Goal: Find specific page/section: Find specific page/section

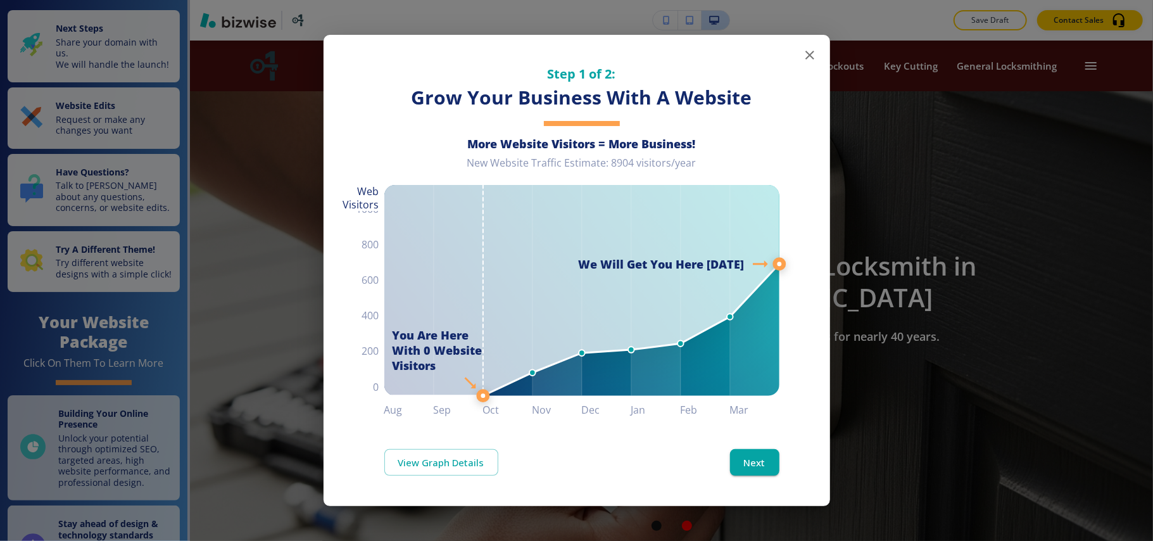
click at [808, 48] on icon "button" at bounding box center [809, 54] width 15 height 15
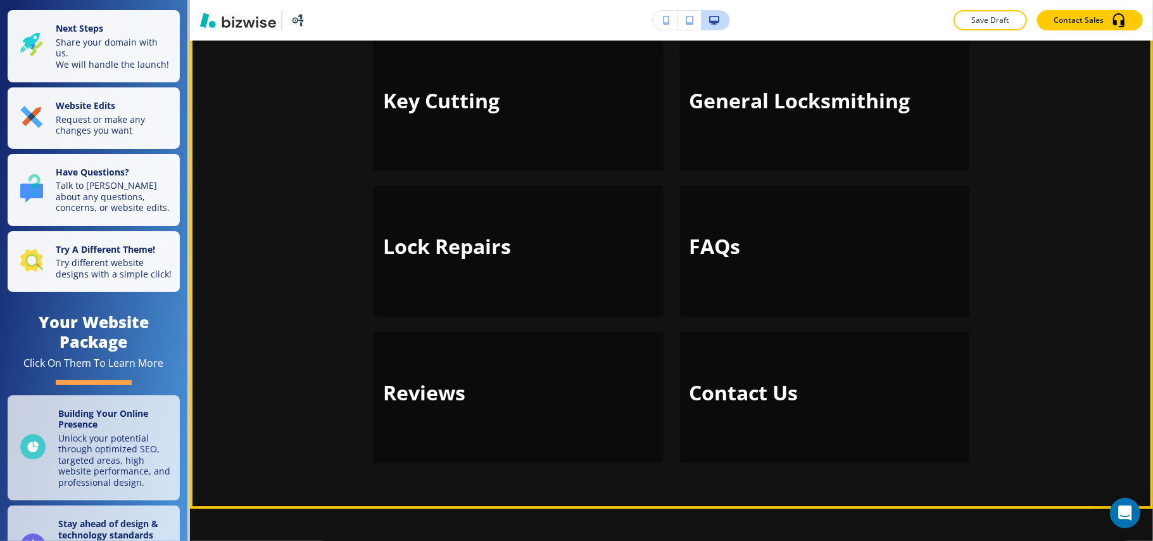
scroll to position [2786, 0]
